Goal: Task Accomplishment & Management: Complete application form

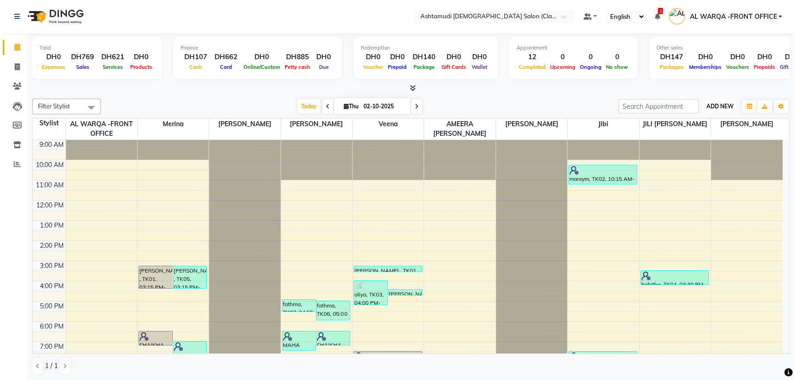
click at [724, 100] on button "ADD NEW Toggle Dropdown" at bounding box center [720, 106] width 32 height 13
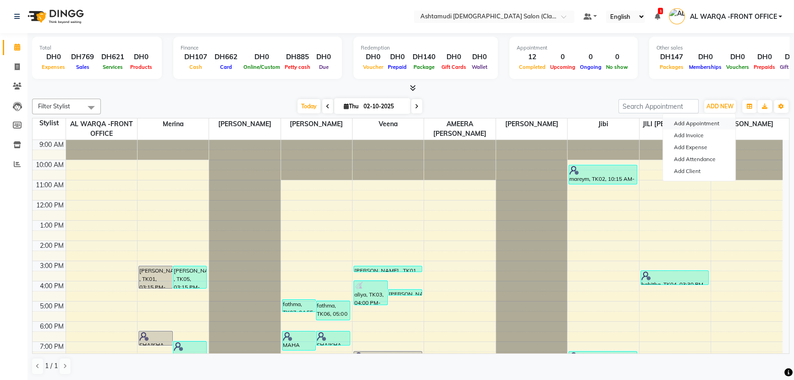
click at [709, 123] on button "Add Appointment" at bounding box center [699, 123] width 72 height 12
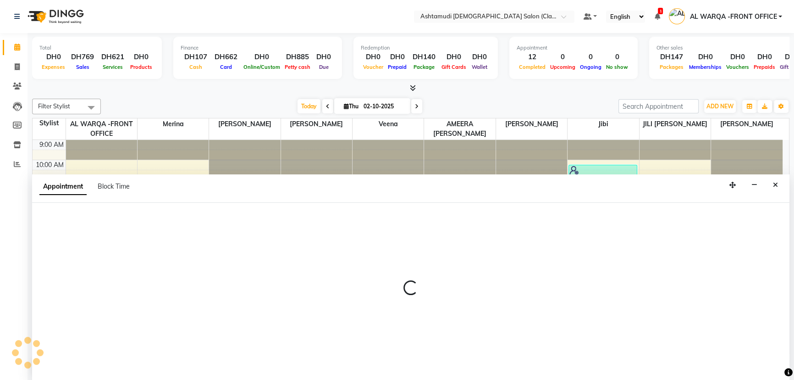
select select "tentative"
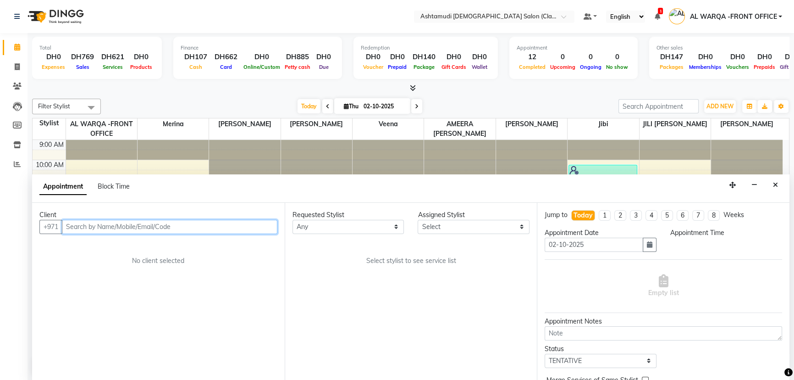
select select "600"
drag, startPoint x: 213, startPoint y: 229, endPoint x: 216, endPoint y: 224, distance: 5.3
click at [214, 229] on input "text" at bounding box center [170, 227] width 216 height 14
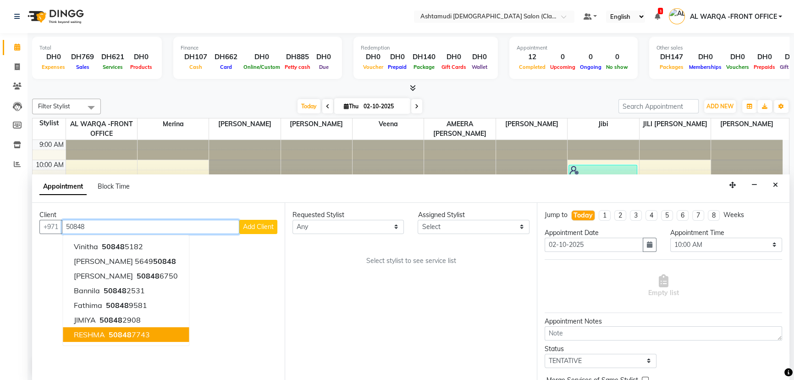
click at [92, 332] on span "RESHMA" at bounding box center [89, 334] width 31 height 9
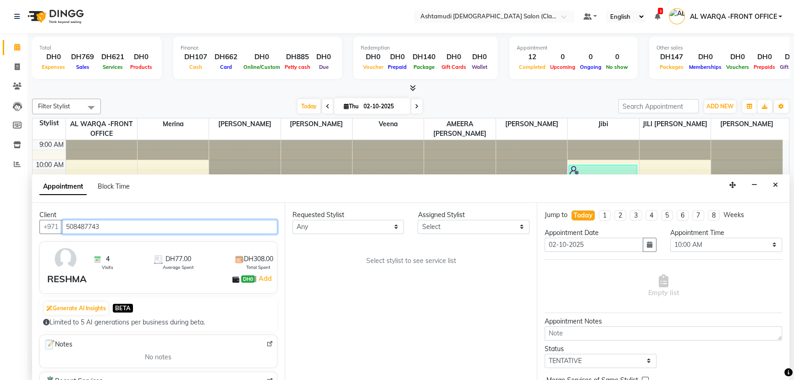
type input "508487743"
click at [459, 212] on div "Assigned Stylist" at bounding box center [474, 215] width 112 height 10
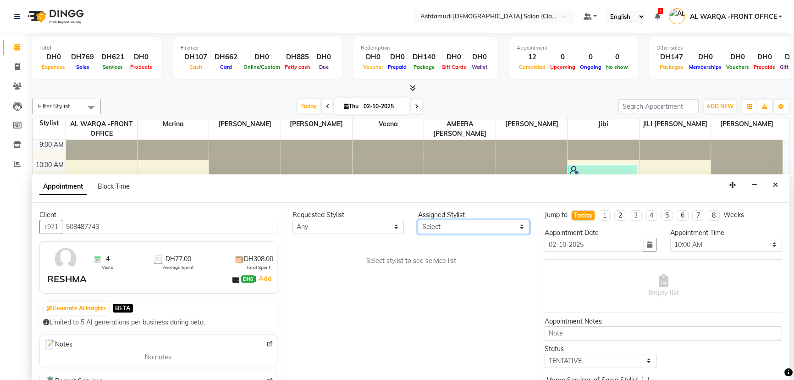
click at [440, 232] on select "Select AL WARQA -FRONT OFFICE AMEERA [PERSON_NAME] [PERSON_NAME] JILI [PERSON_N…" at bounding box center [474, 227] width 112 height 14
select select "77683"
click at [418, 220] on select "Select AL WARQA -FRONT OFFICE AMEERA [PERSON_NAME] [PERSON_NAME] JILI [PERSON_N…" at bounding box center [474, 227] width 112 height 14
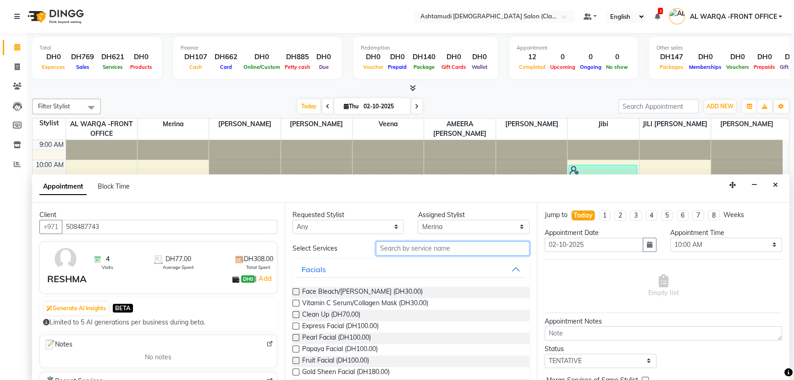
click at [440, 247] on input "text" at bounding box center [453, 248] width 154 height 14
click at [381, 253] on input "text" at bounding box center [453, 248] width 154 height 14
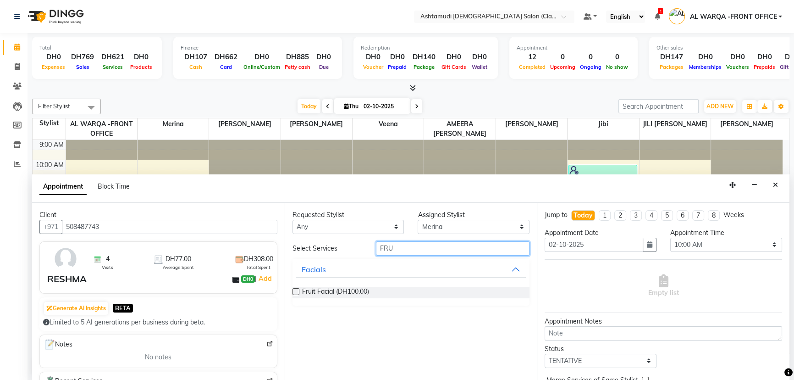
type input "FRU"
click at [295, 288] on label at bounding box center [296, 291] width 7 height 7
click at [295, 289] on input "checkbox" at bounding box center [296, 292] width 6 height 6
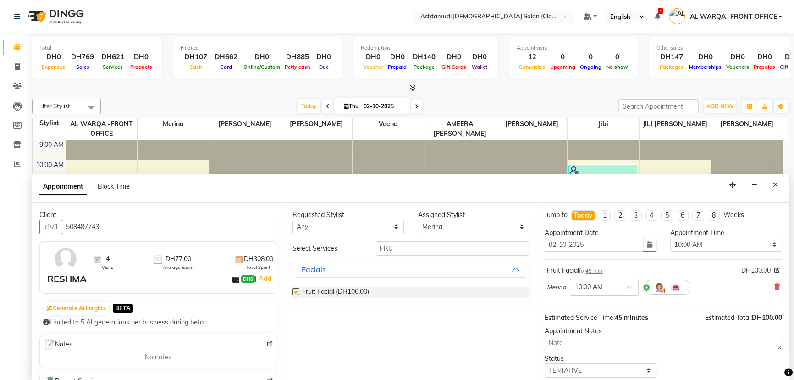
checkbox input "false"
click at [445, 225] on select "Select AL WARQA -FRONT OFFICE AMEERA [PERSON_NAME] [PERSON_NAME] JILI [PERSON_N…" at bounding box center [474, 227] width 112 height 14
select select "82444"
click at [418, 220] on select "Select AL WARQA -FRONT OFFICE AMEERA [PERSON_NAME] [PERSON_NAME] JILI [PERSON_N…" at bounding box center [474, 227] width 112 height 14
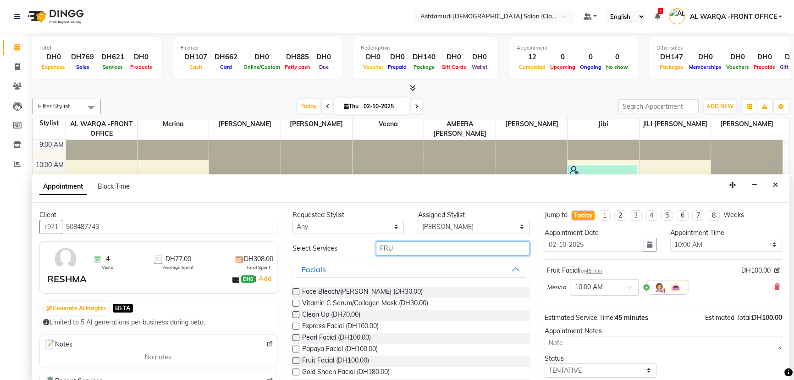
drag, startPoint x: 400, startPoint y: 243, endPoint x: 410, endPoint y: 236, distance: 12.7
click at [403, 236] on div "Requested Stylist Any AL WARQA -FRONT OFFICE AMEERA [PERSON_NAME] [PERSON_NAME]…" at bounding box center [411, 292] width 253 height 178
type input "F"
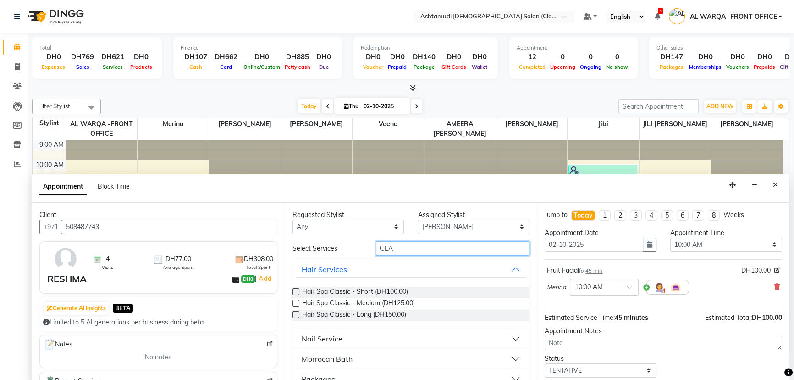
type input "CLA"
click at [447, 341] on button "Nail Service" at bounding box center [411, 338] width 230 height 17
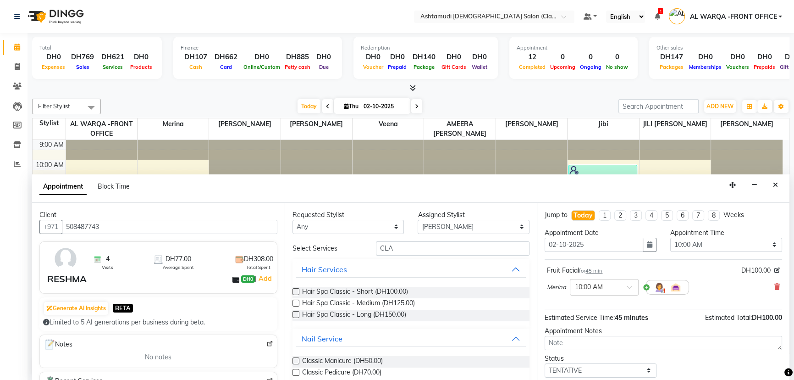
click at [293, 357] on label at bounding box center [296, 360] width 7 height 7
click at [293, 359] on input "checkbox" at bounding box center [296, 362] width 6 height 6
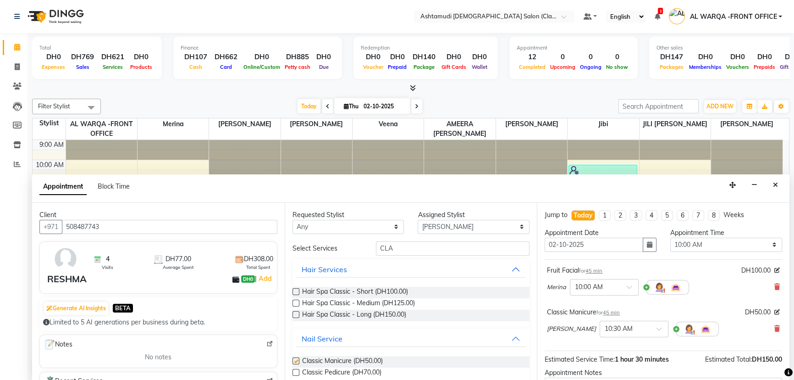
checkbox input "false"
click at [297, 369] on label at bounding box center [296, 372] width 7 height 7
click at [297, 370] on input "checkbox" at bounding box center [296, 373] width 6 height 6
checkbox input "false"
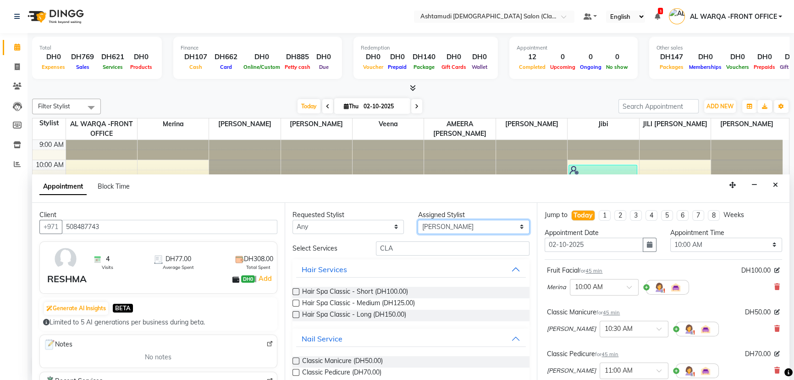
click at [486, 221] on select "Select AL WARQA -FRONT OFFICE AMEERA [PERSON_NAME] [PERSON_NAME] JILI [PERSON_N…" at bounding box center [474, 227] width 112 height 14
select select "82443"
click at [418, 220] on select "Select AL WARQA -FRONT OFFICE AMEERA [PERSON_NAME] [PERSON_NAME] JILI [PERSON_N…" at bounding box center [474, 227] width 112 height 14
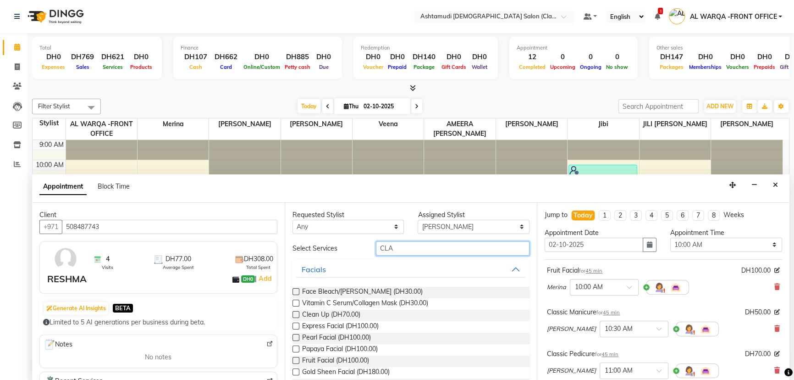
click at [426, 241] on input "CLA" at bounding box center [453, 248] width 154 height 14
type input "C"
type input "WAXING"
click at [301, 323] on div "Full Arms Waxing (DH55.00)" at bounding box center [412, 326] width 238 height 11
click at [299, 323] on div "Full Arms Waxing (DH55.00)" at bounding box center [412, 326] width 238 height 11
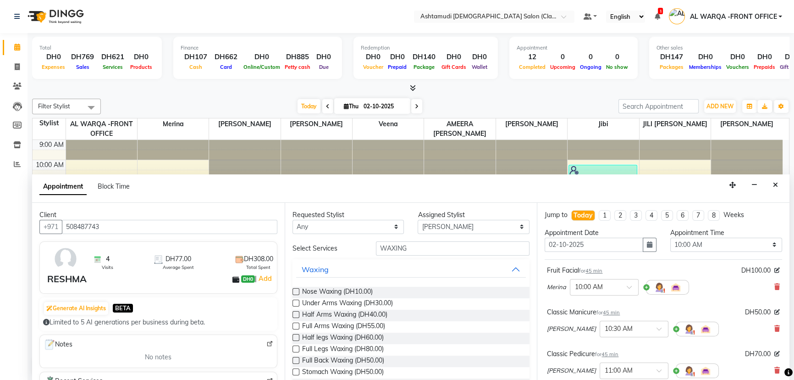
click at [297, 348] on label at bounding box center [296, 348] width 7 height 7
click at [297, 348] on input "checkbox" at bounding box center [296, 350] width 6 height 6
checkbox input "false"
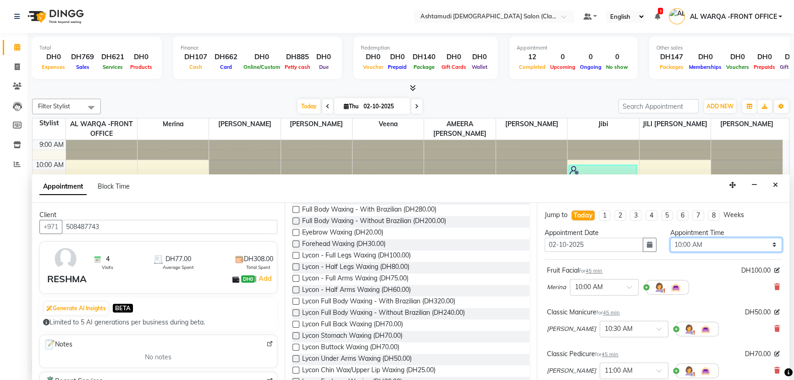
click at [708, 245] on select "Select 10:00 AM 10:30 AM 11:00 AM 11:30 AM 12:00 PM 12:30 PM 01:00 PM 01:30 PM …" at bounding box center [726, 245] width 112 height 14
select select "720"
click at [670, 238] on select "Select 10:00 AM 10:30 AM 11:00 AM 11:30 AM 12:00 PM 12:30 PM 01:00 PM 01:30 PM …" at bounding box center [726, 245] width 112 height 14
click at [643, 241] on button "button" at bounding box center [650, 245] width 14 height 14
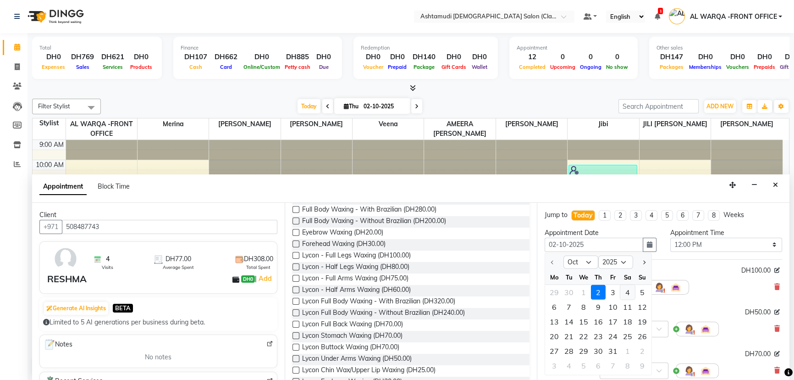
click at [632, 291] on div "4" at bounding box center [627, 291] width 15 height 15
type input "04-10-2025"
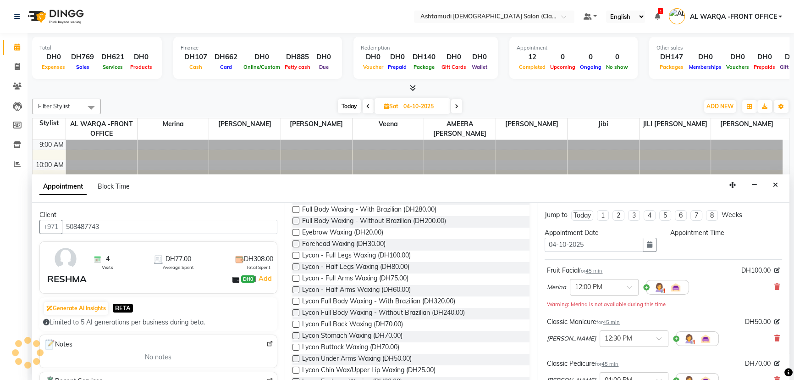
select select "720"
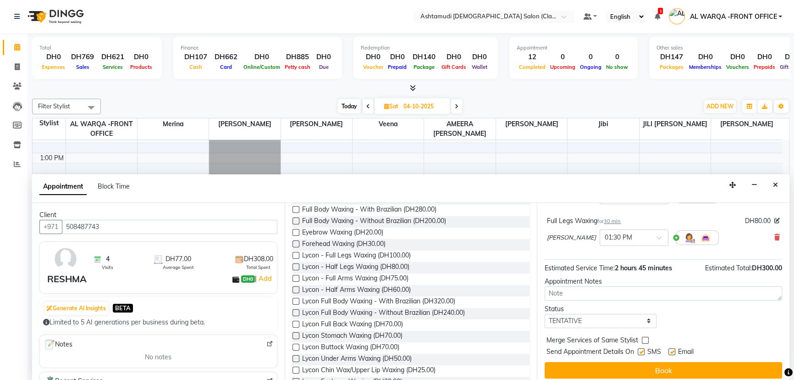
scroll to position [179, 0]
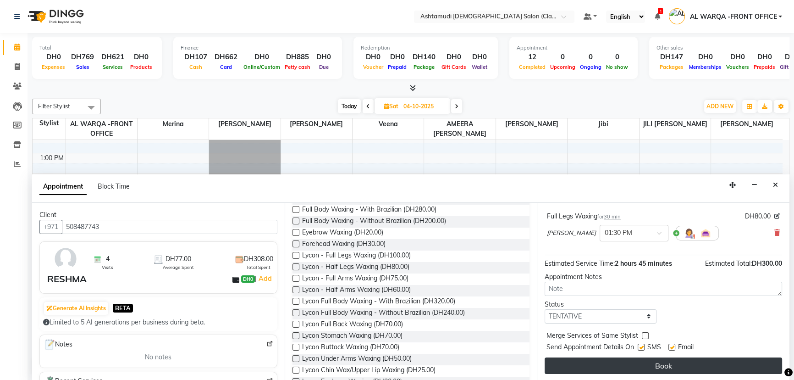
click at [724, 367] on button "Book" at bounding box center [664, 365] width 238 height 17
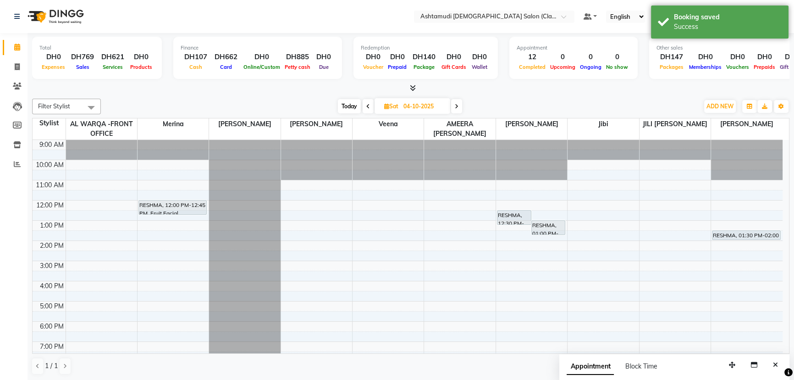
scroll to position [0, 0]
click at [15, 66] on icon at bounding box center [17, 66] width 5 height 7
select select "service"
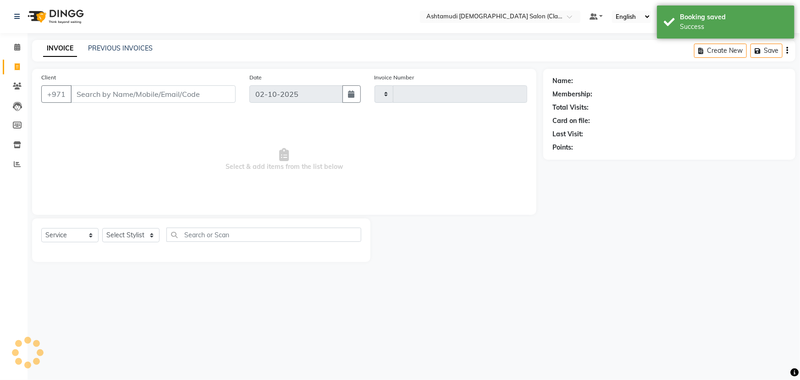
type input "1743"
select select "8201"
click at [18, 49] on icon at bounding box center [17, 47] width 6 height 7
